Goal: Task Accomplishment & Management: Complete application form

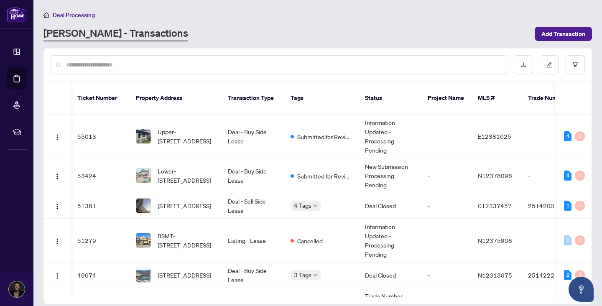
scroll to position [0, 7]
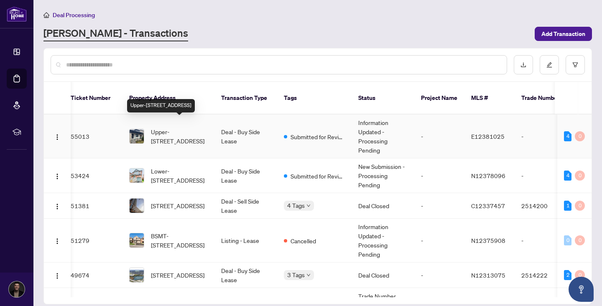
click at [183, 127] on span "Upper-[STREET_ADDRESS]" at bounding box center [179, 136] width 57 height 18
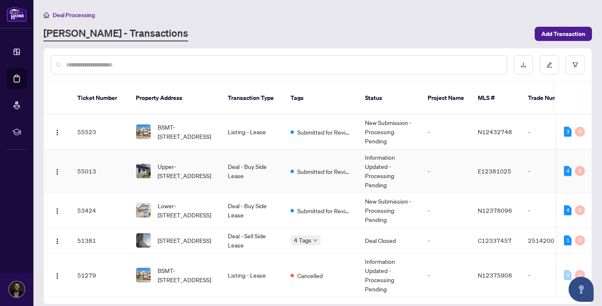
scroll to position [18, 0]
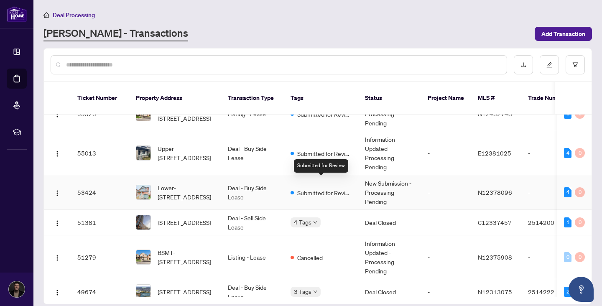
click at [324, 188] on span "Submitted for Review" at bounding box center [324, 192] width 54 height 9
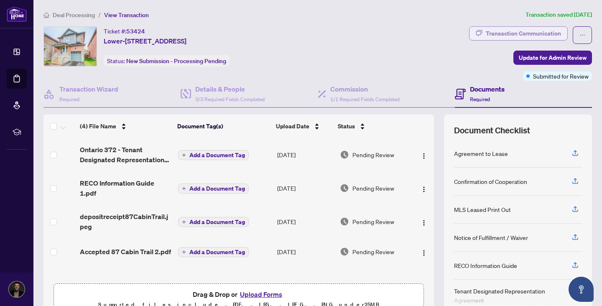
click at [512, 35] on div "Transaction Communication" at bounding box center [523, 33] width 75 height 13
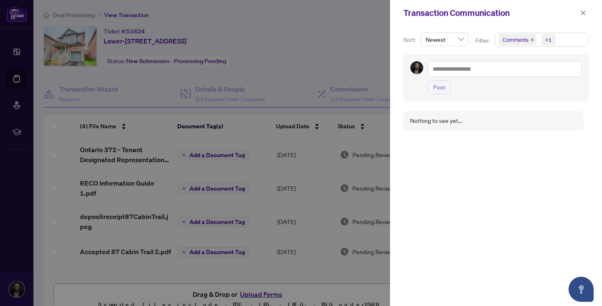
click at [580, 5] on div "Transaction Communication" at bounding box center [496, 13] width 212 height 26
click at [583, 11] on icon "close" at bounding box center [584, 13] width 6 height 6
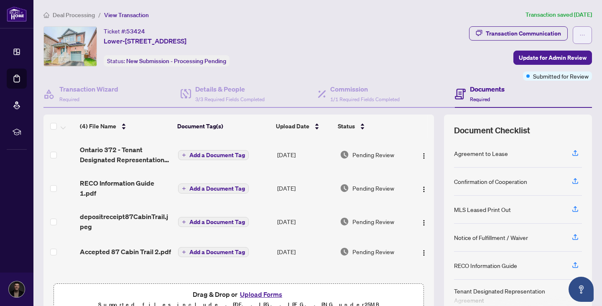
click at [577, 35] on button "button" at bounding box center [582, 35] width 19 height 18
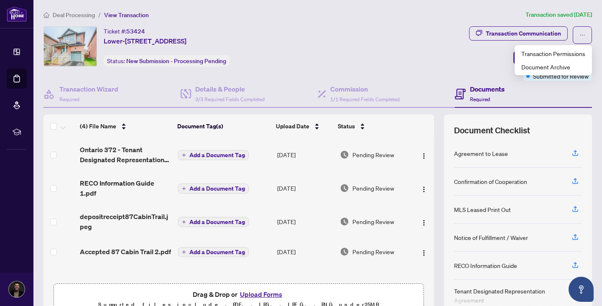
click at [483, 52] on div "Transaction Communication Update for Admin Review Submitted for Review" at bounding box center [530, 53] width 123 height 54
click at [579, 59] on span "Update for Admin Review" at bounding box center [553, 57] width 68 height 13
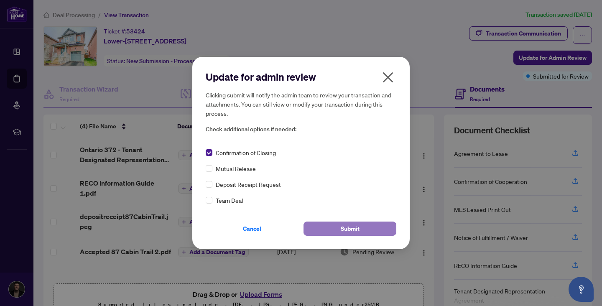
click at [357, 224] on span "Submit" at bounding box center [350, 228] width 19 height 13
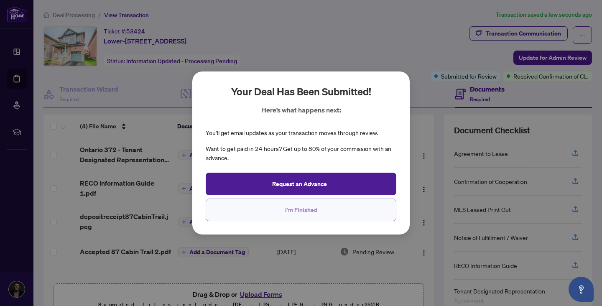
click at [340, 211] on button "I'm Finished" at bounding box center [301, 210] width 191 height 23
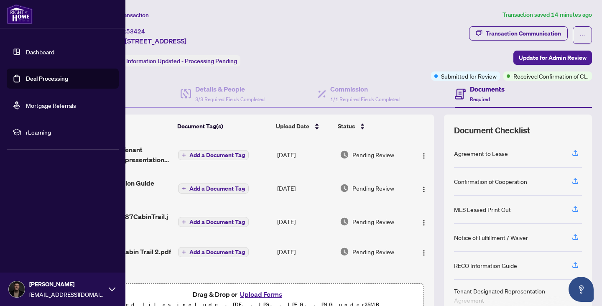
click at [26, 48] on link "Dashboard" at bounding box center [40, 52] width 28 height 8
